Goal: Task Accomplishment & Management: Complete application form

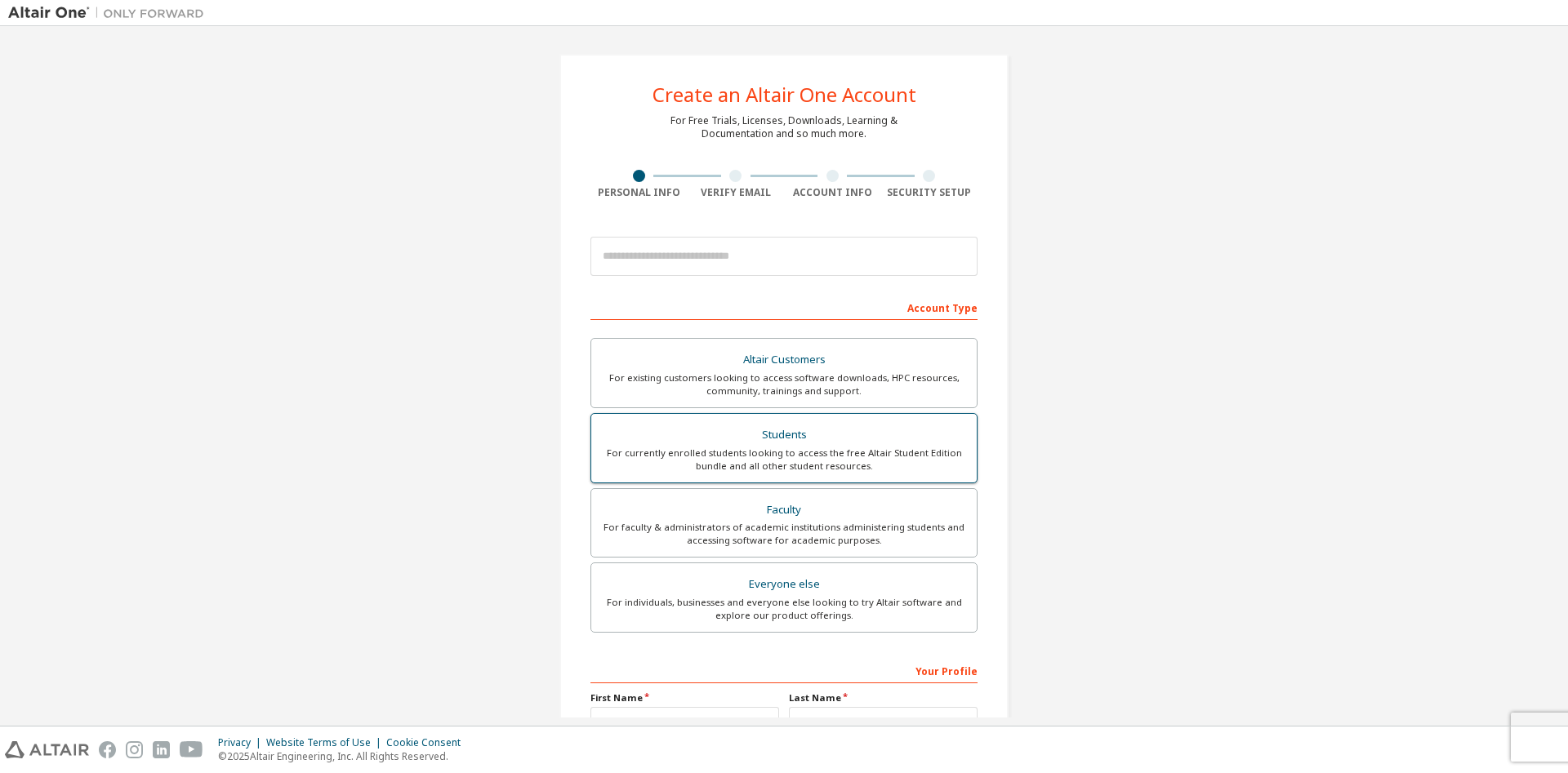
click at [830, 431] on div "Students" at bounding box center [784, 435] width 366 height 23
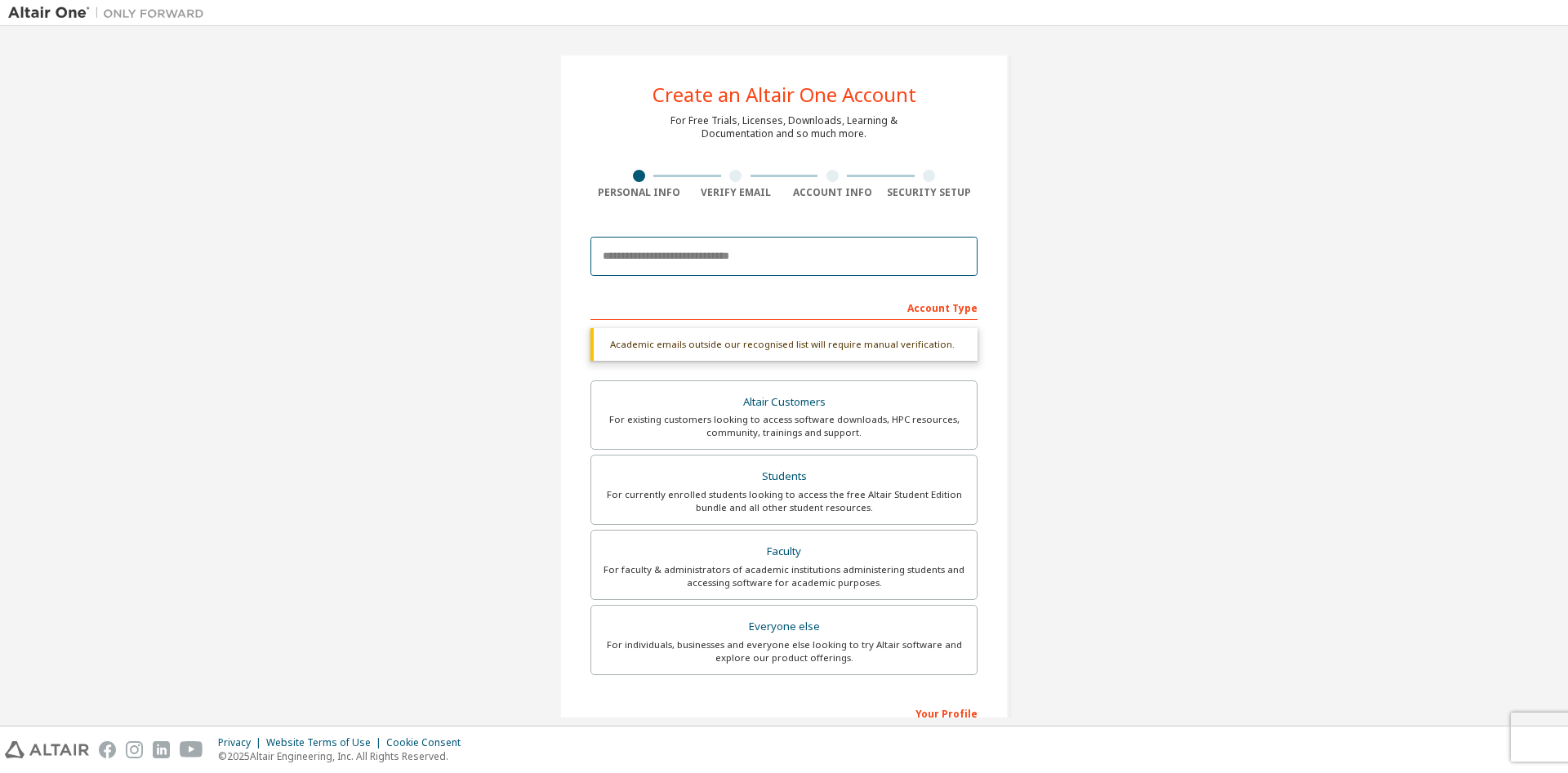
click at [651, 247] on input "email" at bounding box center [784, 256] width 387 height 39
type input "**********"
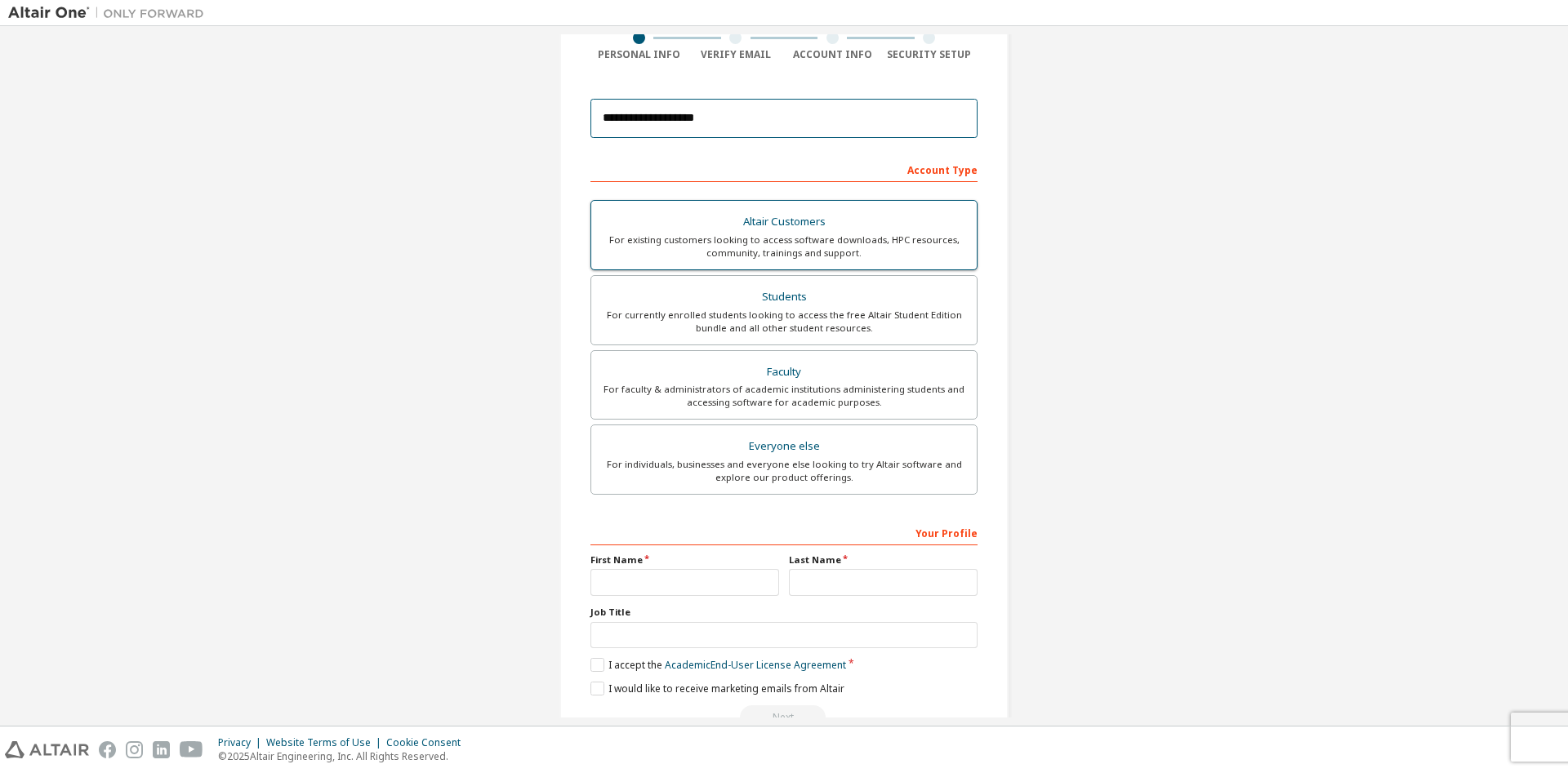
scroll to position [182, 0]
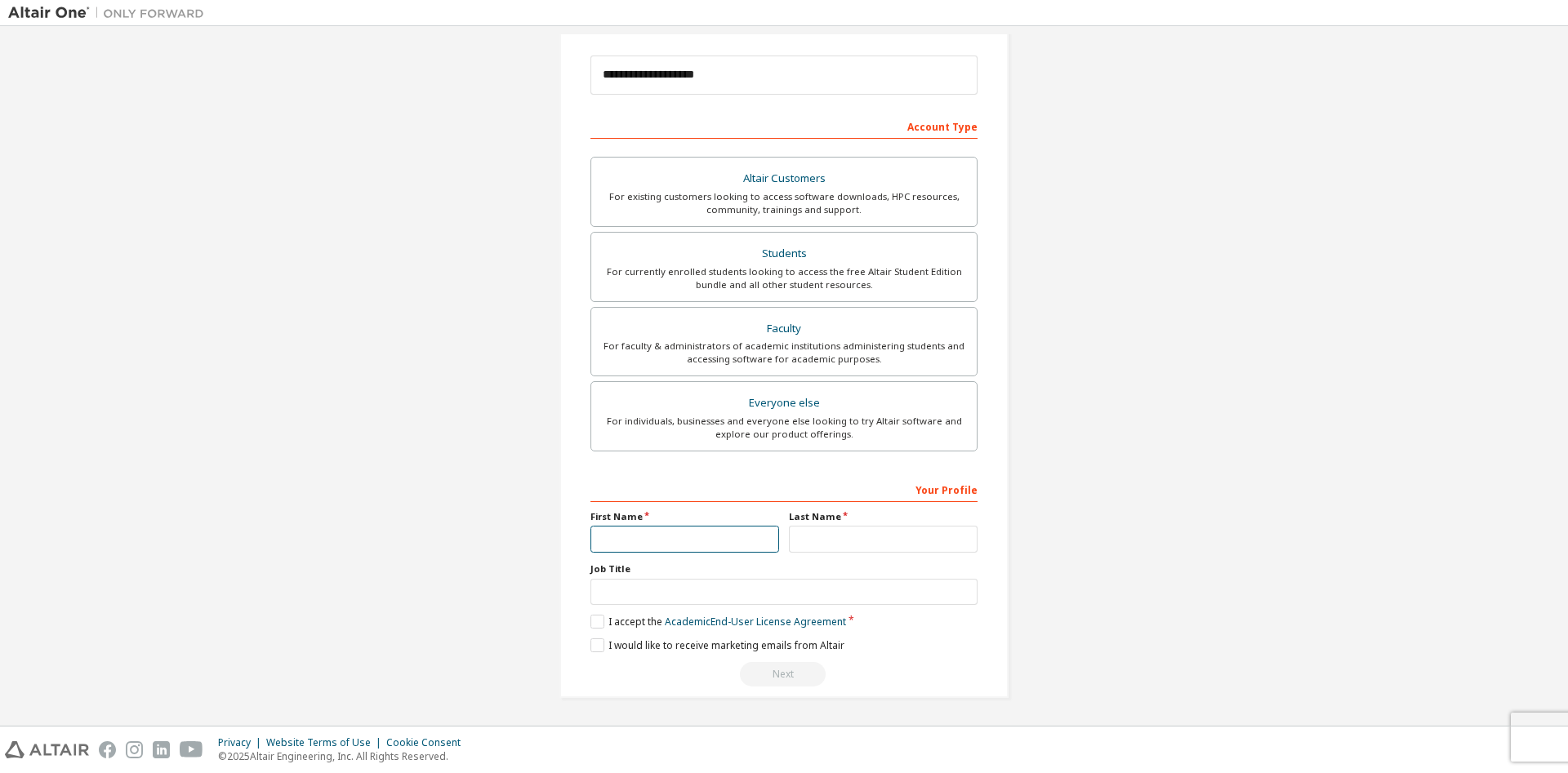
drag, startPoint x: 650, startPoint y: 542, endPoint x: 595, endPoint y: 508, distance: 64.7
click at [648, 542] on input "text" at bounding box center [684, 539] width 189 height 27
type input "******"
click at [597, 622] on label "I accept the Academic End-User License Agreement" at bounding box center [718, 622] width 255 height 14
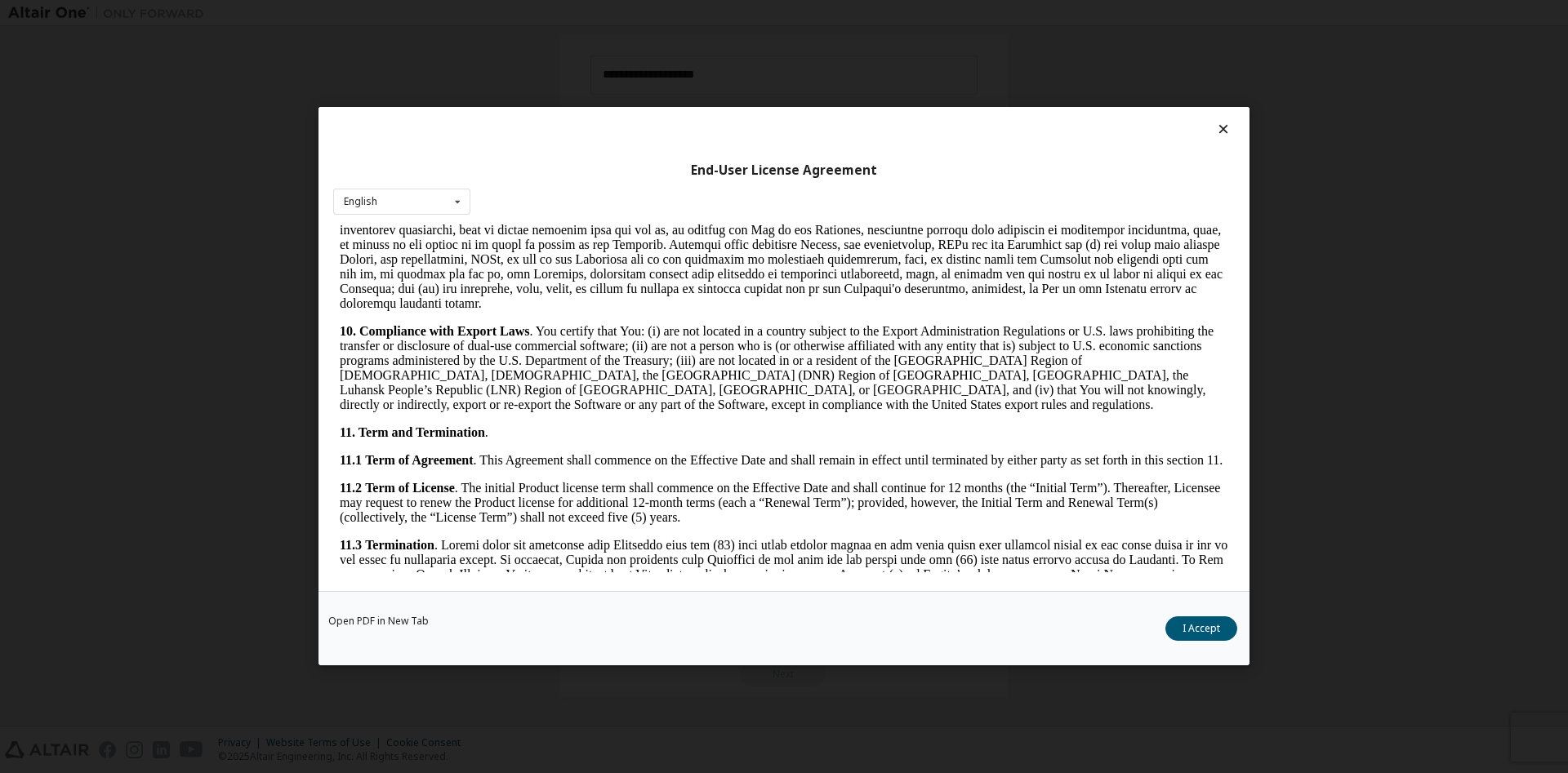
scroll to position [2420, 0]
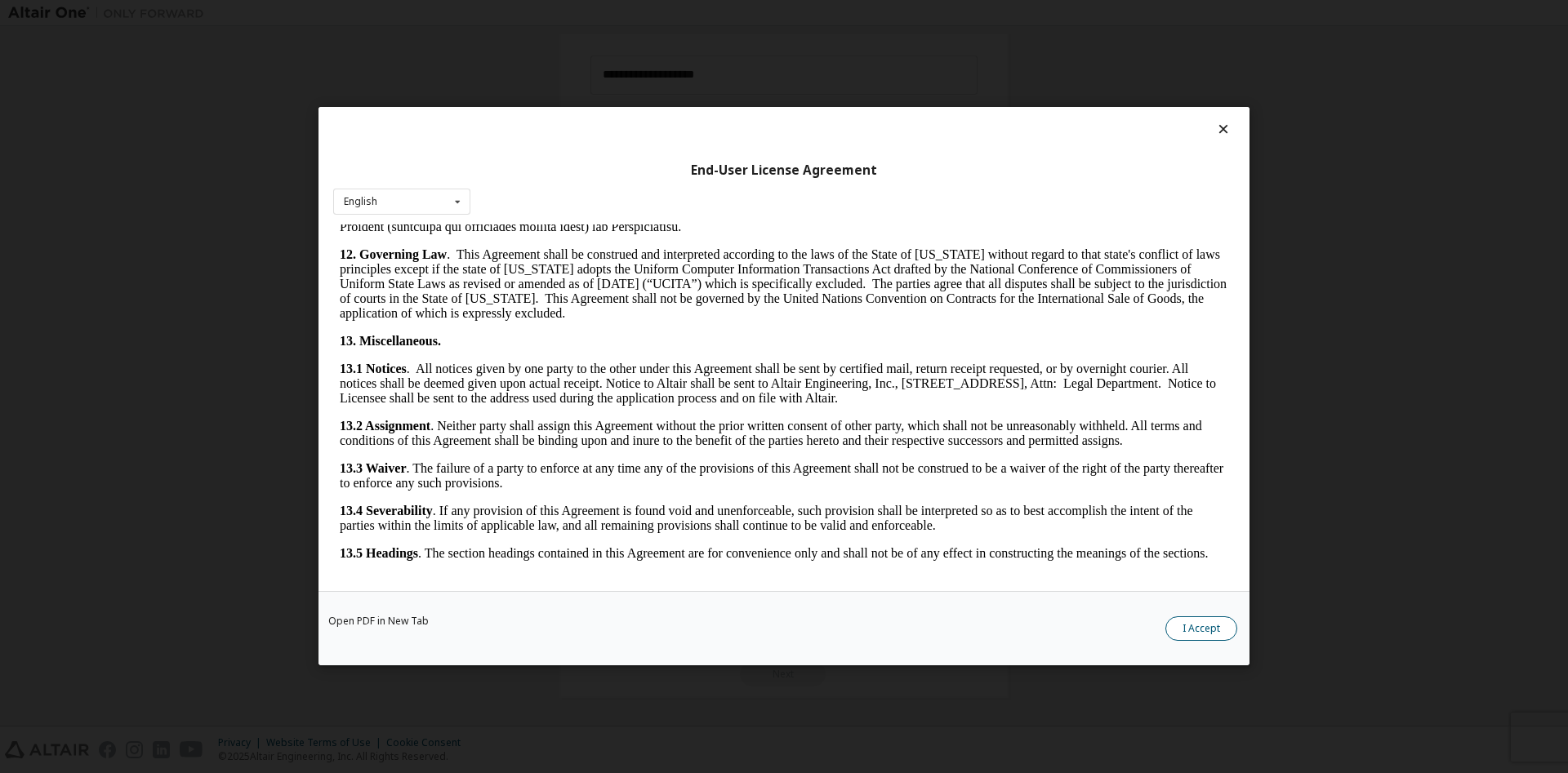
click at [1192, 622] on button "I Accept" at bounding box center [1201, 629] width 72 height 25
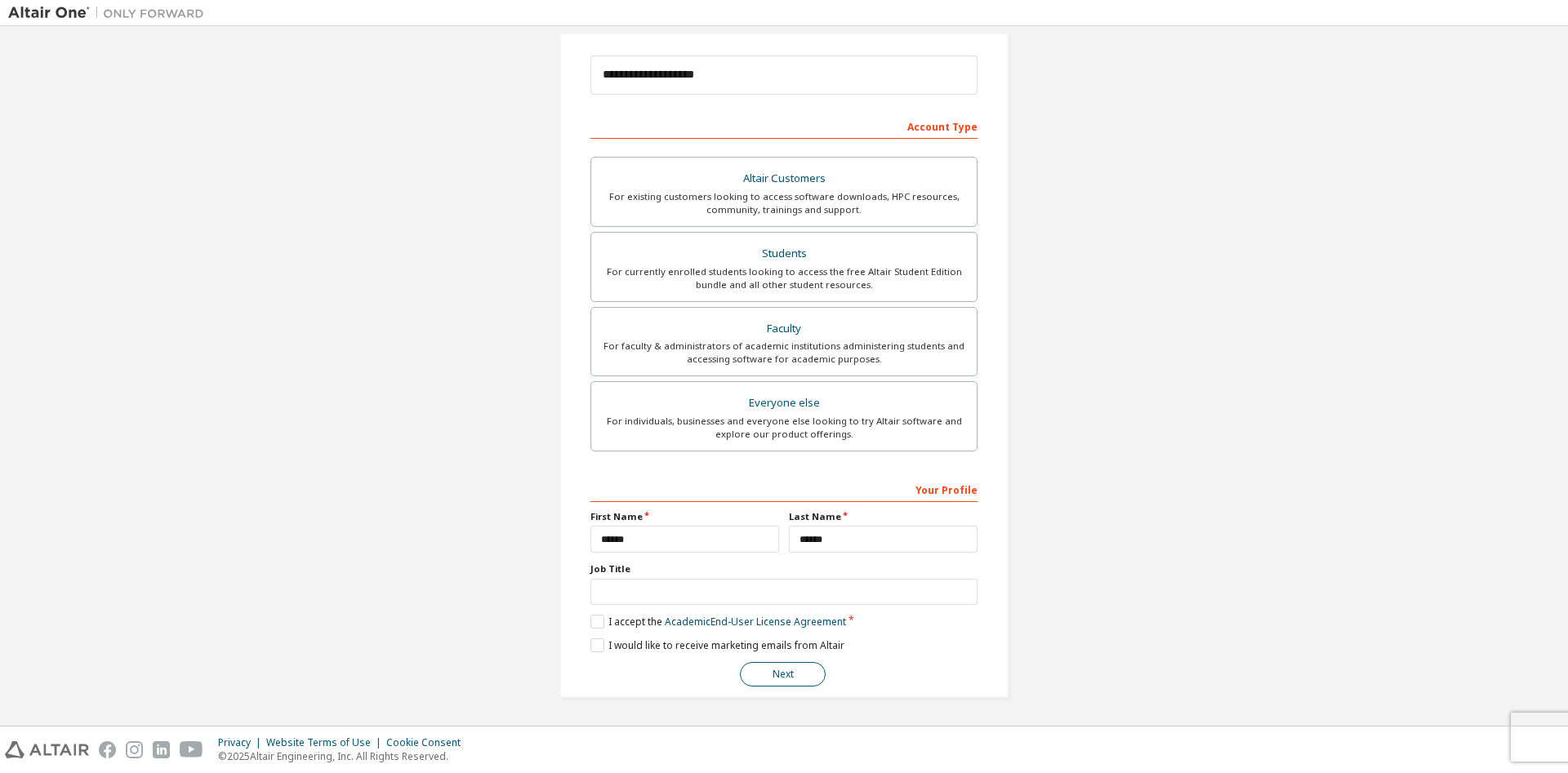
click at [780, 668] on button "Next" at bounding box center [782, 674] width 86 height 25
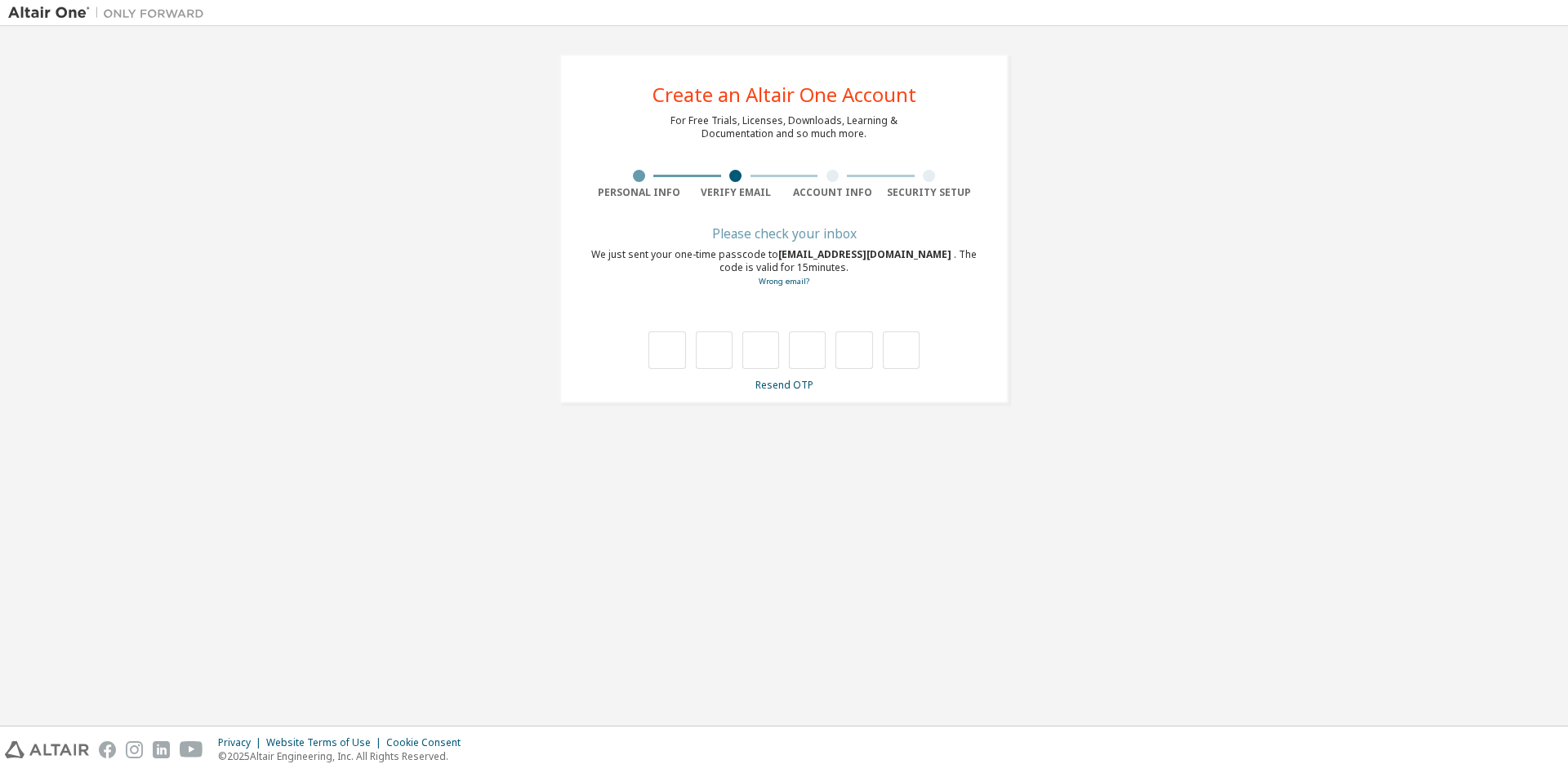
scroll to position [0, 0]
click at [680, 350] on input "text" at bounding box center [667, 350] width 37 height 38
type input "*"
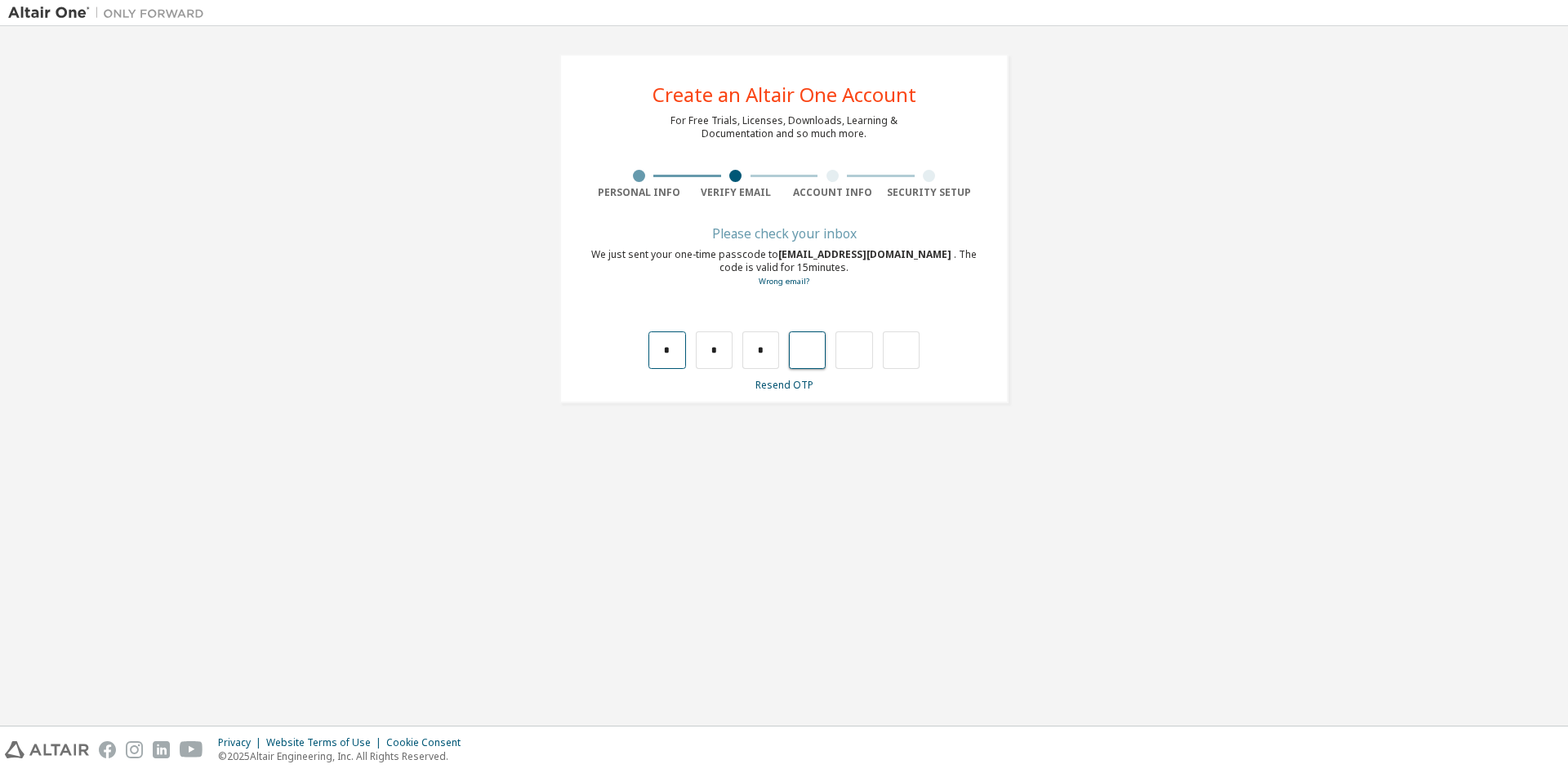
type input "*"
